Goal: Task Accomplishment & Management: Complete application form

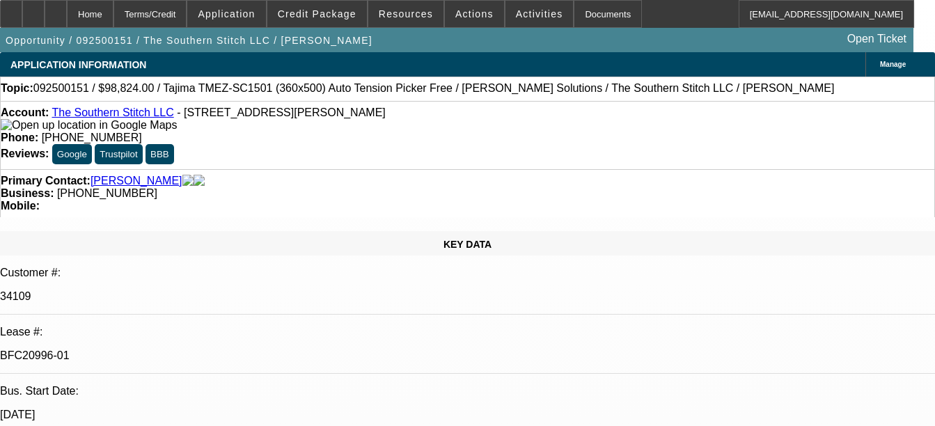
select select "0.2"
select select "2"
select select "0.1"
select select "0.2"
select select "2"
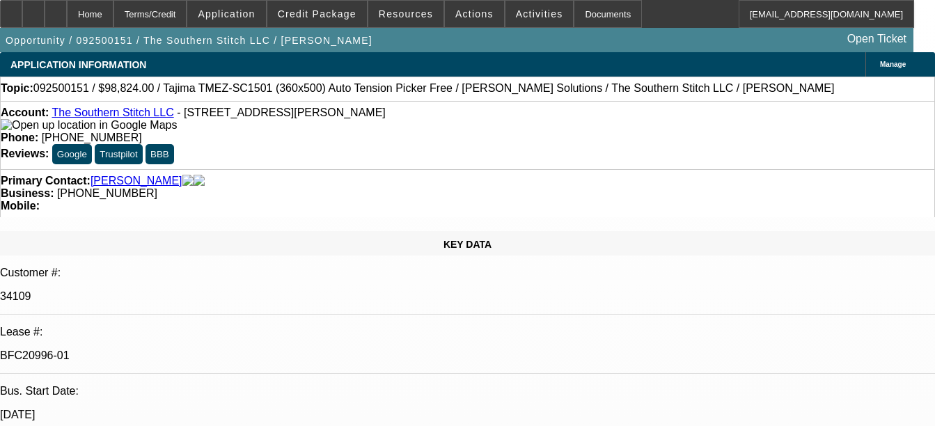
select select "0"
select select "0.2"
select select "2"
select select "0.1"
select select "0.2"
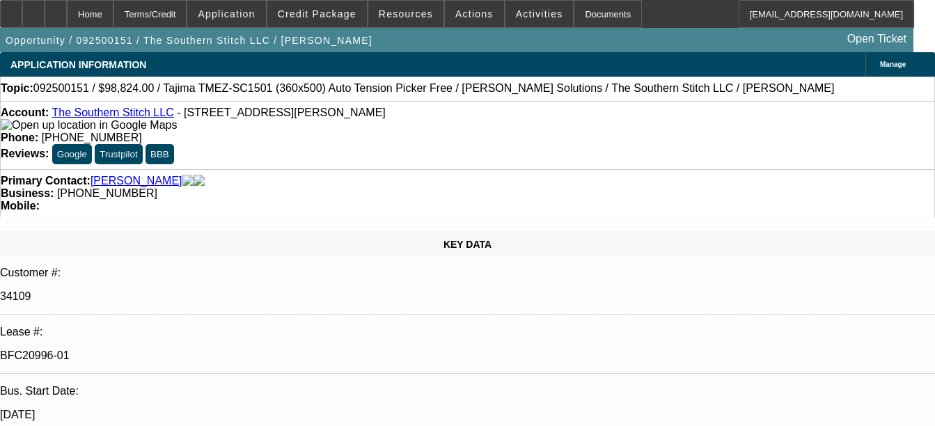
select select "2"
select select "0"
select select "1"
select select "2"
select select "4"
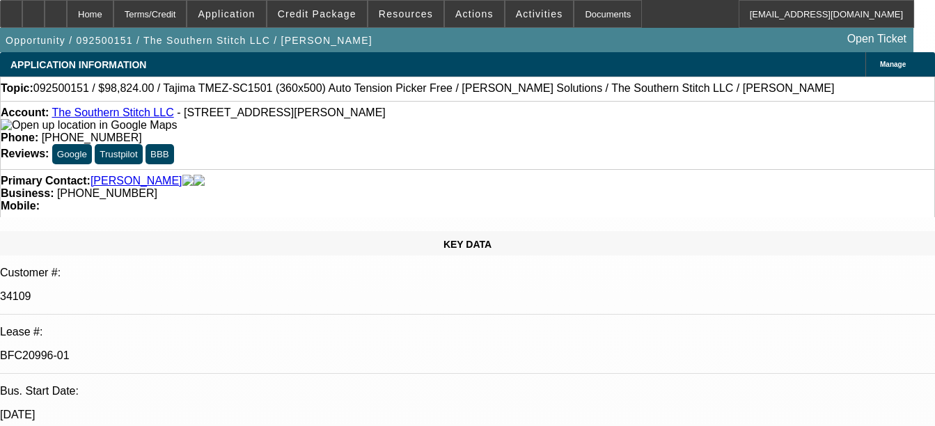
select select "1"
select select "2"
select select "6"
select select "1"
select select "2"
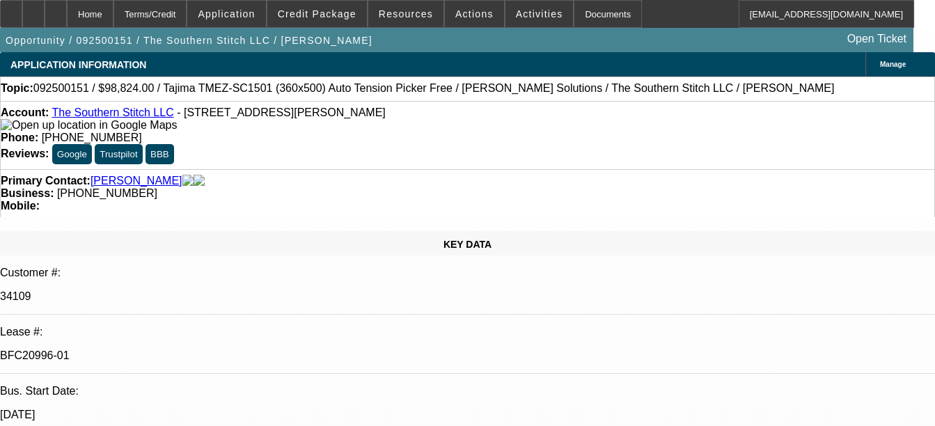
select select "4"
select select "1"
select select "2"
select select "6"
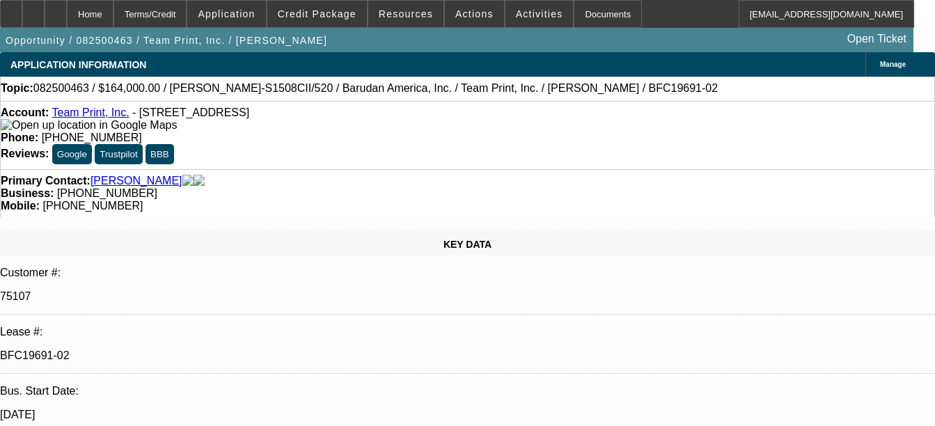
select select "0"
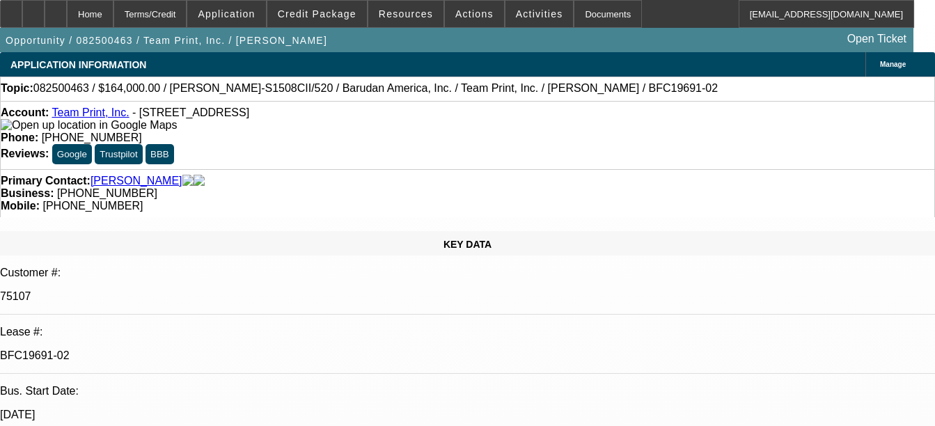
select select "0"
select select "1"
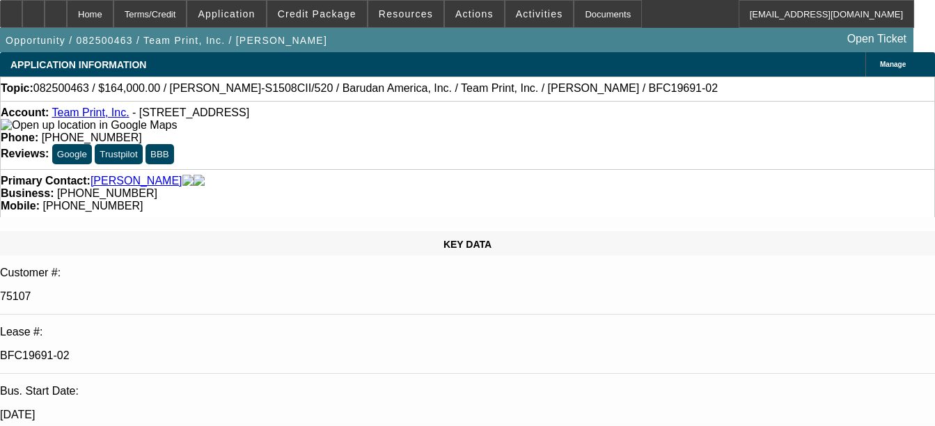
select select "1"
select select "2"
select select "1"
select select "2"
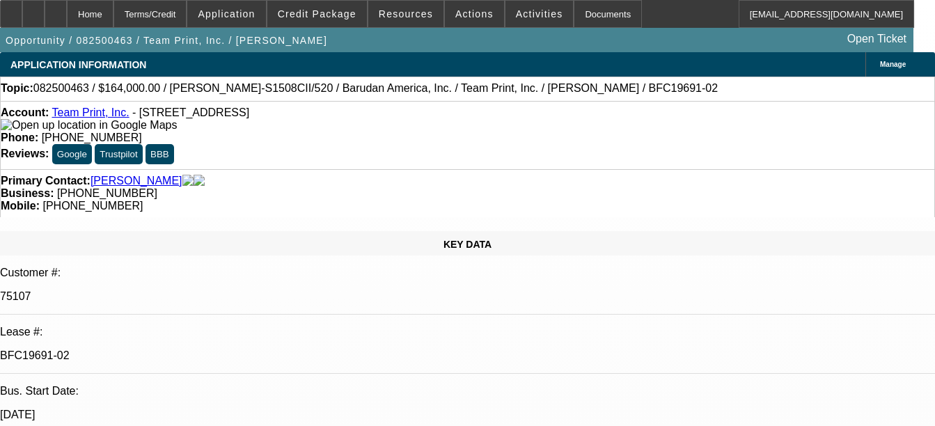
select select "1"
select select "2"
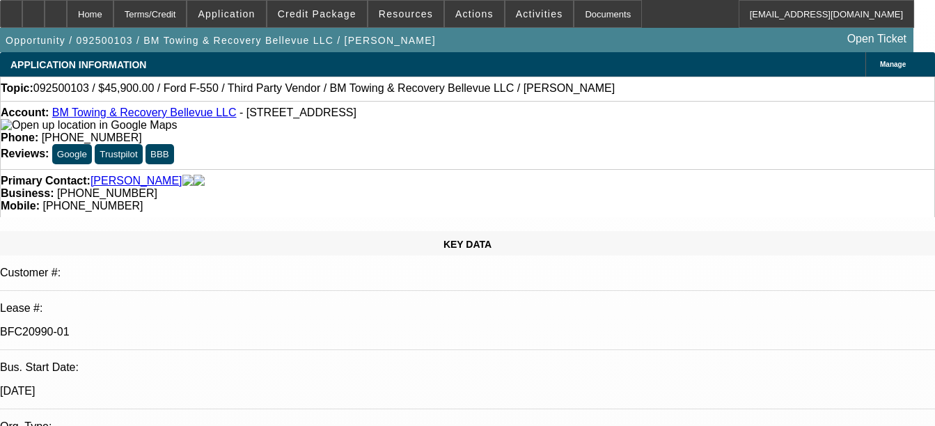
select select "0.15"
select select "2"
select select "0.1"
select select "0"
select select "2"
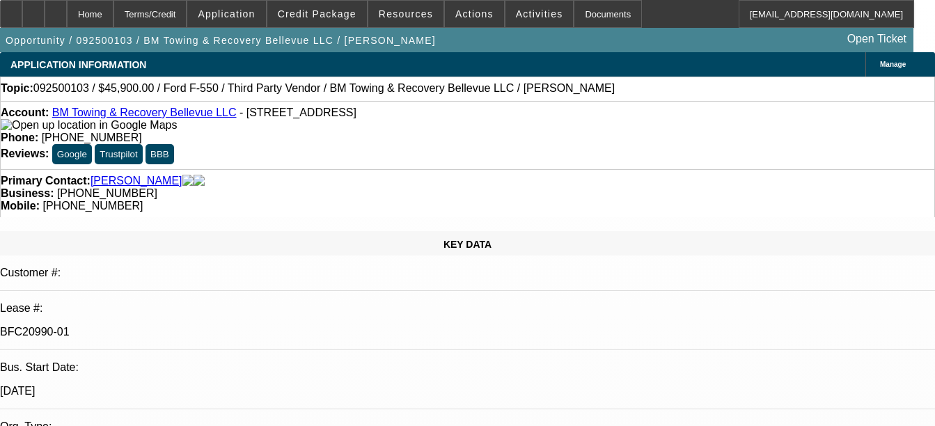
select select "0.1"
select select "1"
select select "4"
select select "1"
select select "4"
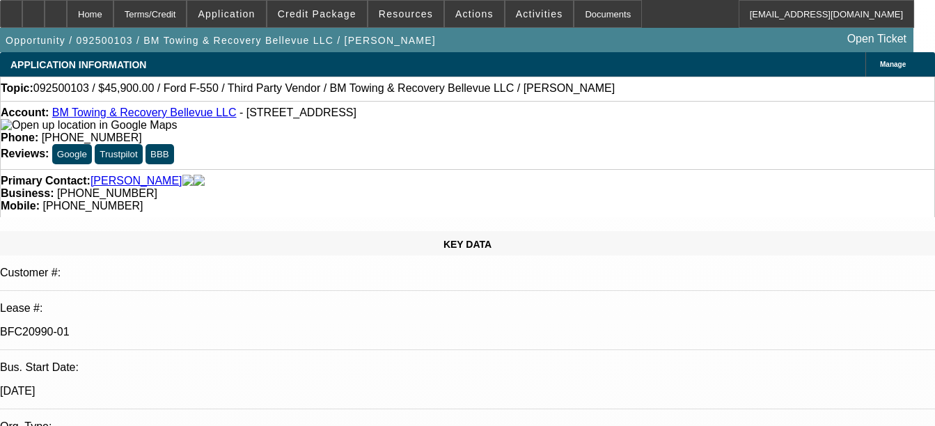
select select "2"
click at [132, 116] on link "BM Towing & Recovery Bellevue LLC" at bounding box center [144, 113] width 184 height 12
click at [67, 7] on div at bounding box center [56, 14] width 22 height 28
select select "0.15"
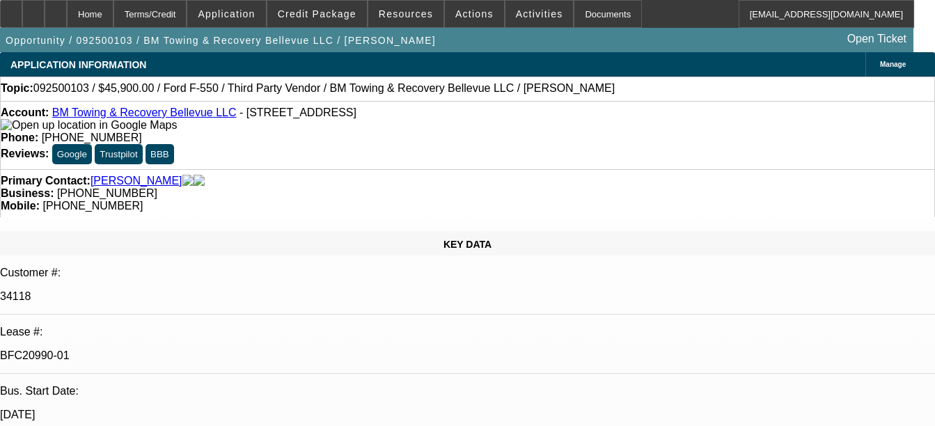
select select "2"
select select "0.1"
select select "0"
select select "2"
select select "0.1"
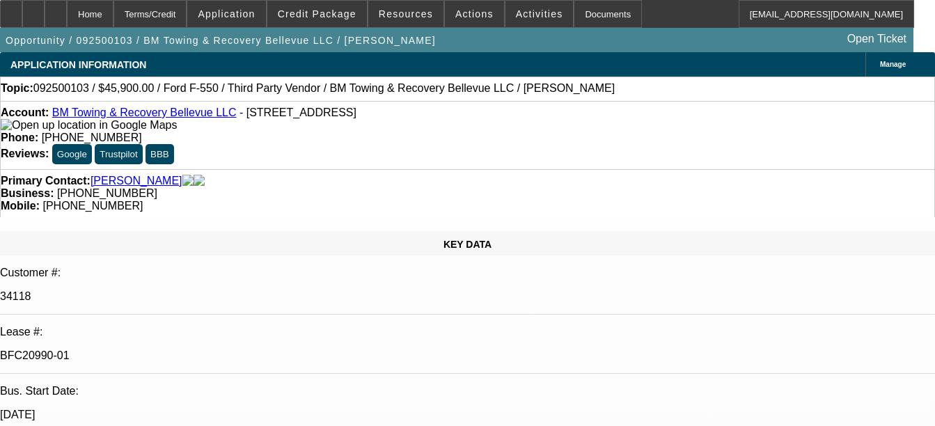
select select "1"
select select "2"
select select "1"
select select "2"
select select "4"
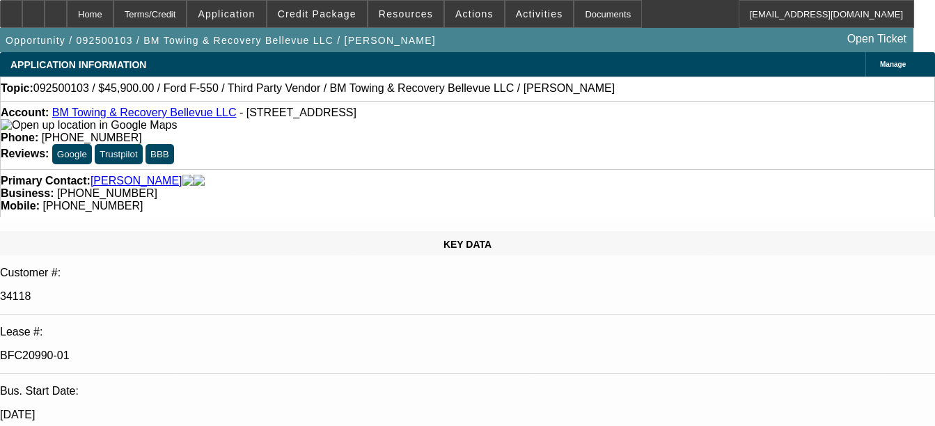
select select "4"
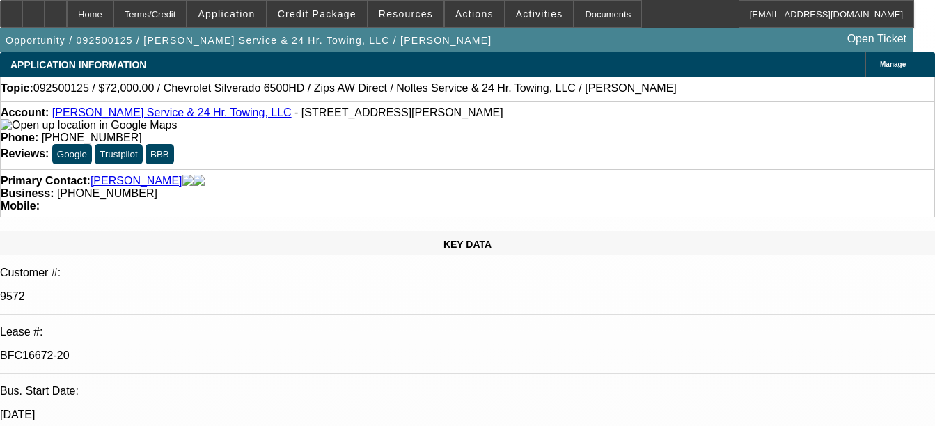
select select "0"
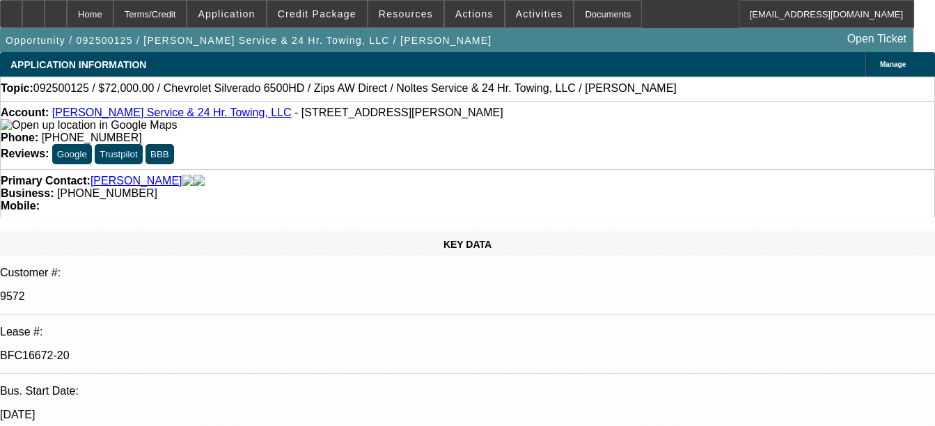
select select "0"
select select "1"
select select "6"
select select "1"
select select "6"
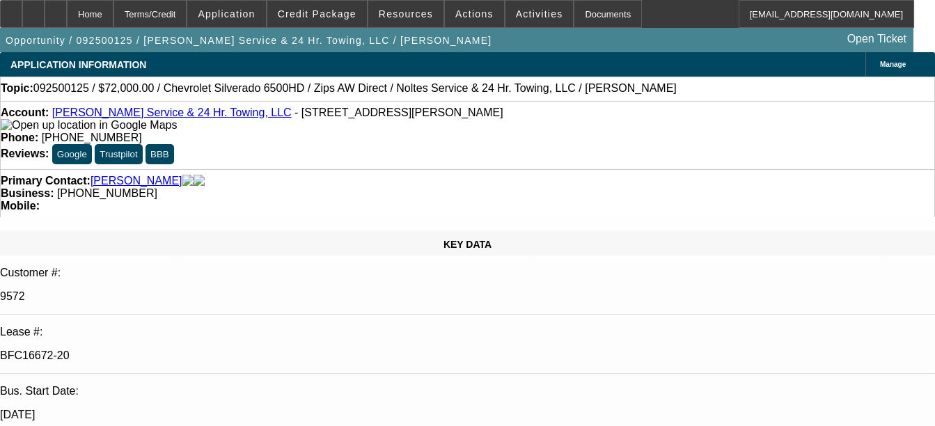
select select "2"
